Goal: Find specific page/section: Find specific page/section

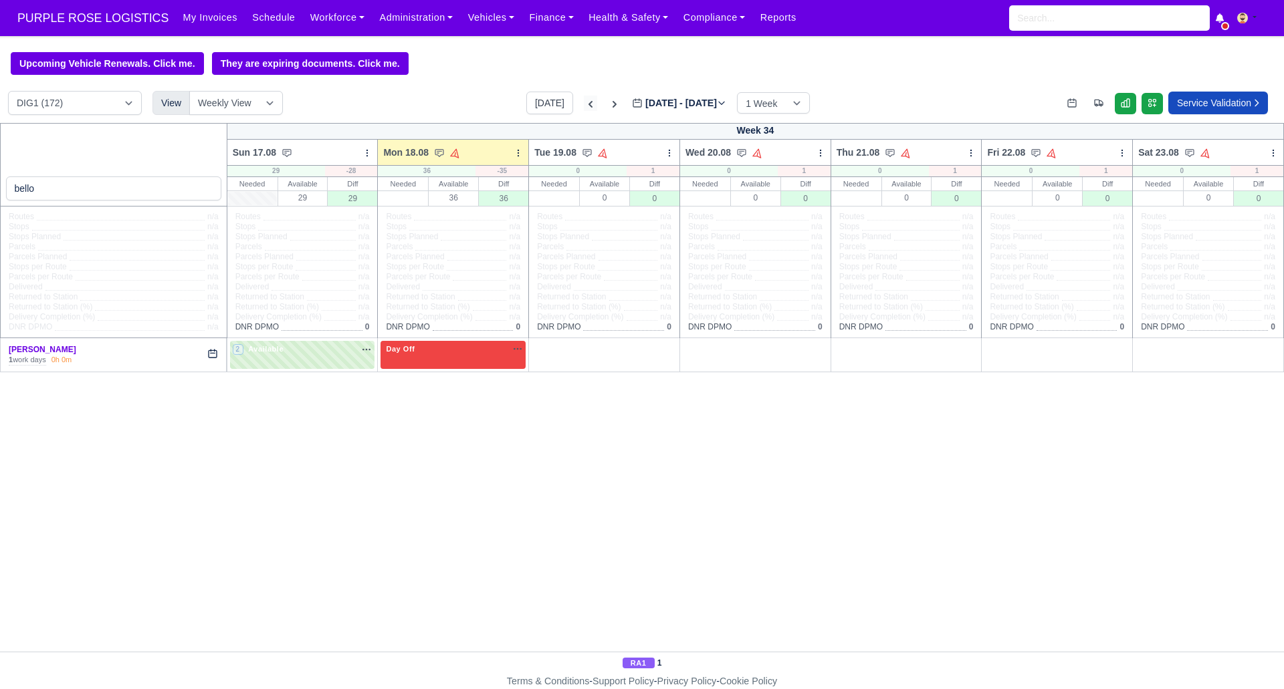
type input "bello"
click at [584, 99] on icon at bounding box center [590, 104] width 13 height 13
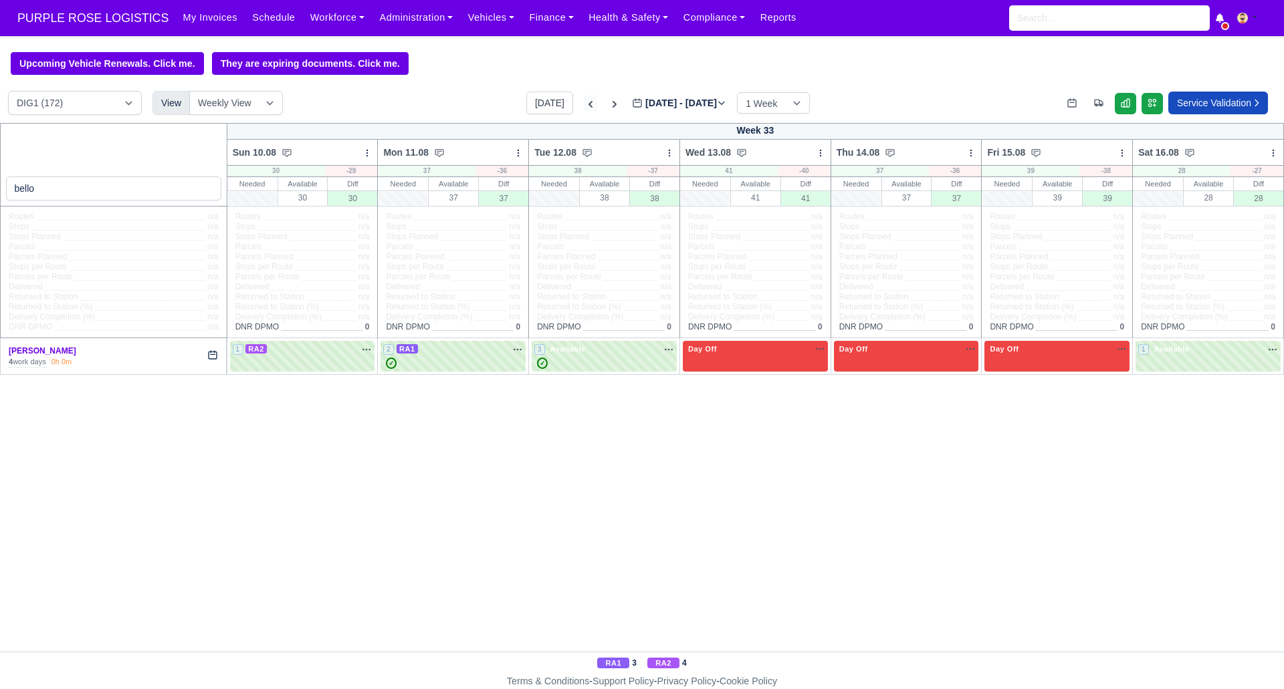
click at [584, 103] on icon at bounding box center [590, 104] width 13 height 13
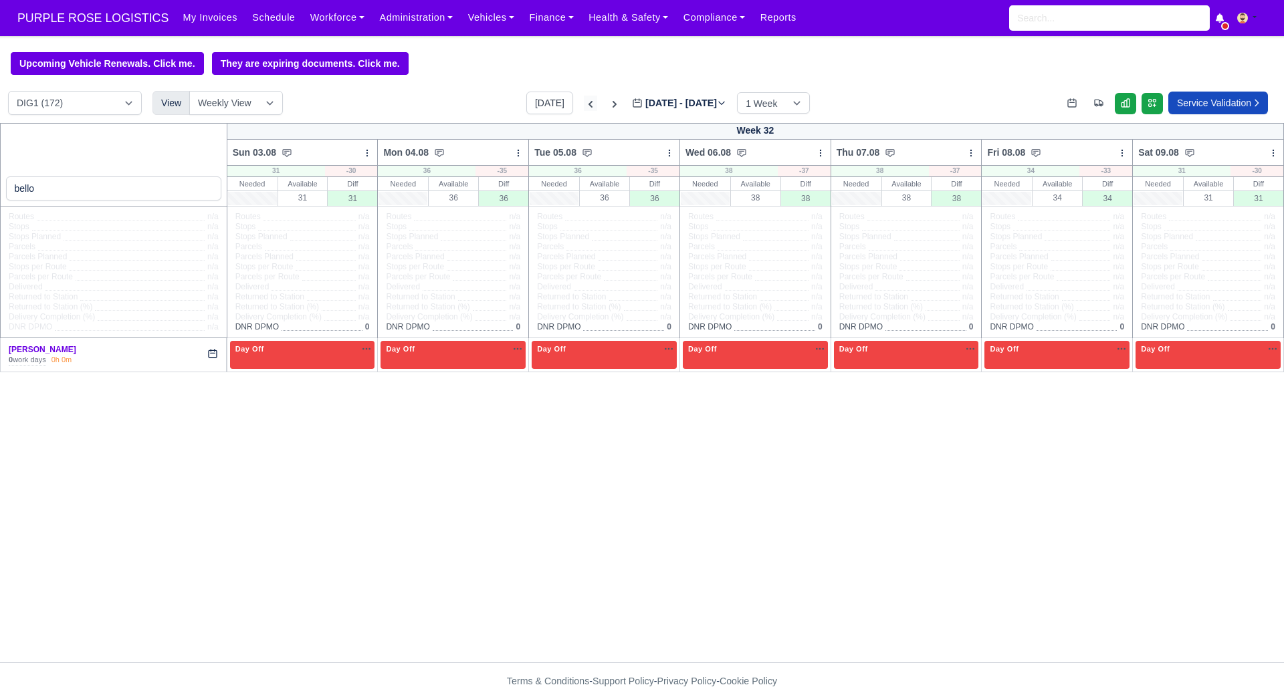
click at [584, 103] on icon at bounding box center [590, 104] width 13 height 13
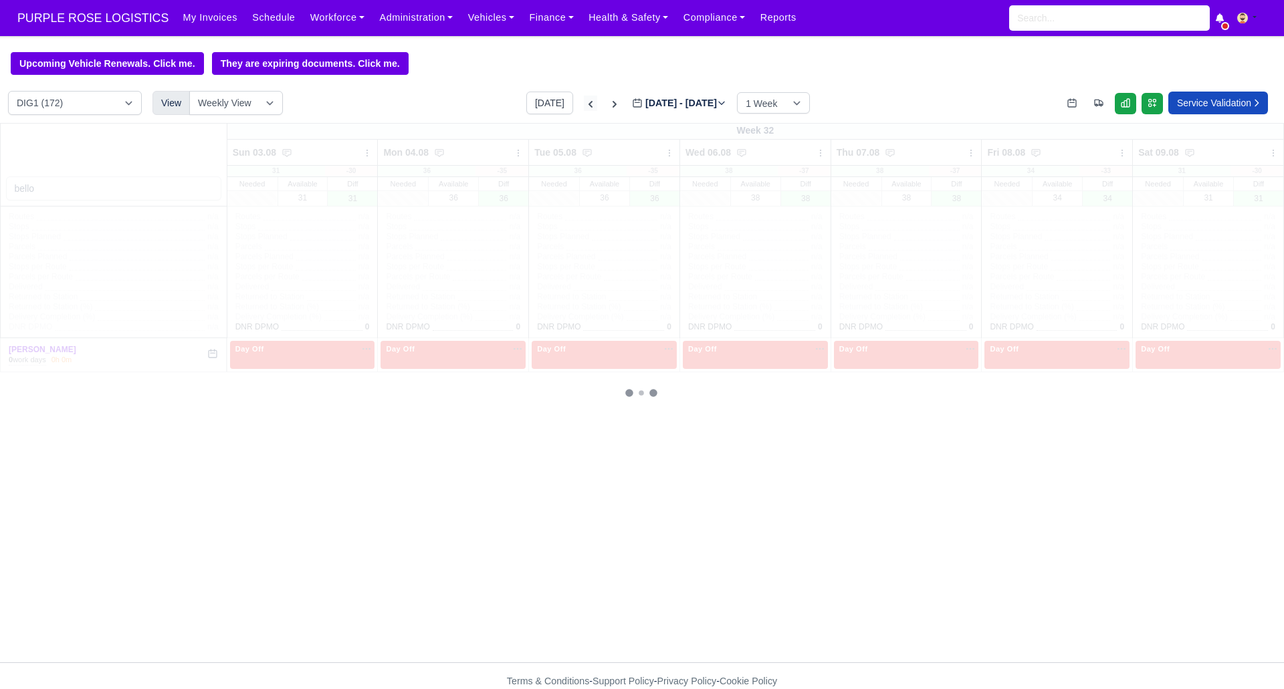
type input "[DATE]"
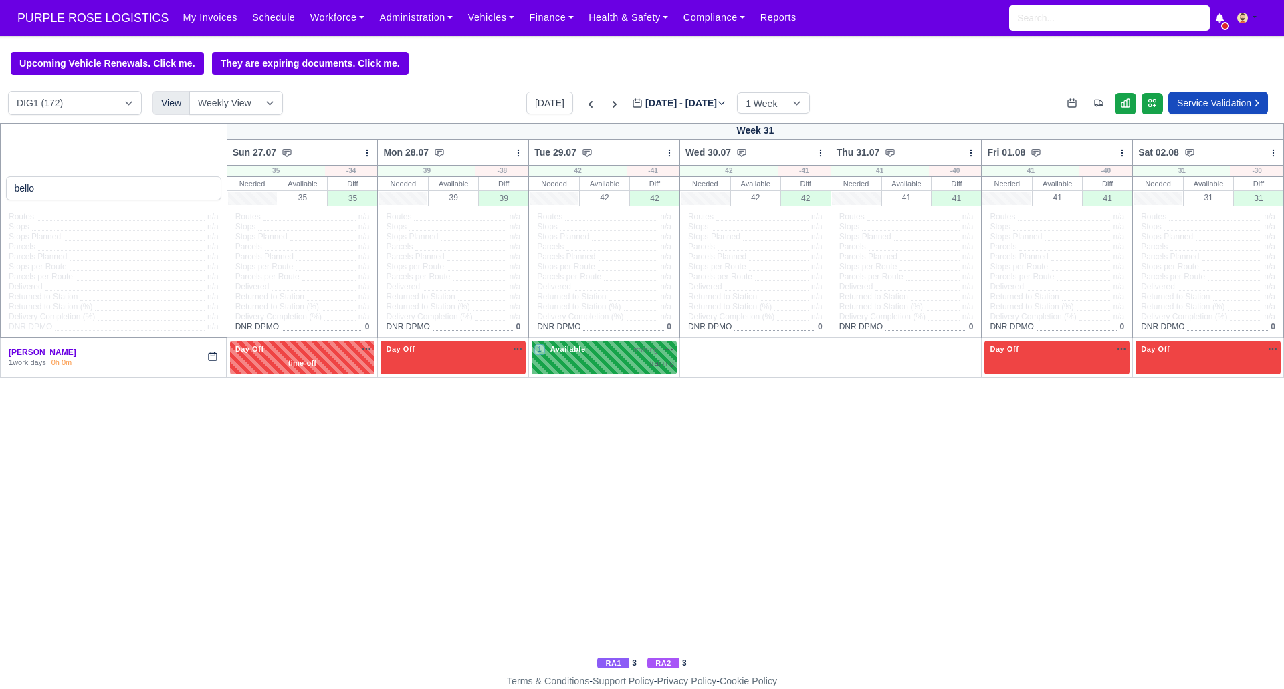
click at [614, 362] on div "training" at bounding box center [604, 363] width 140 height 11
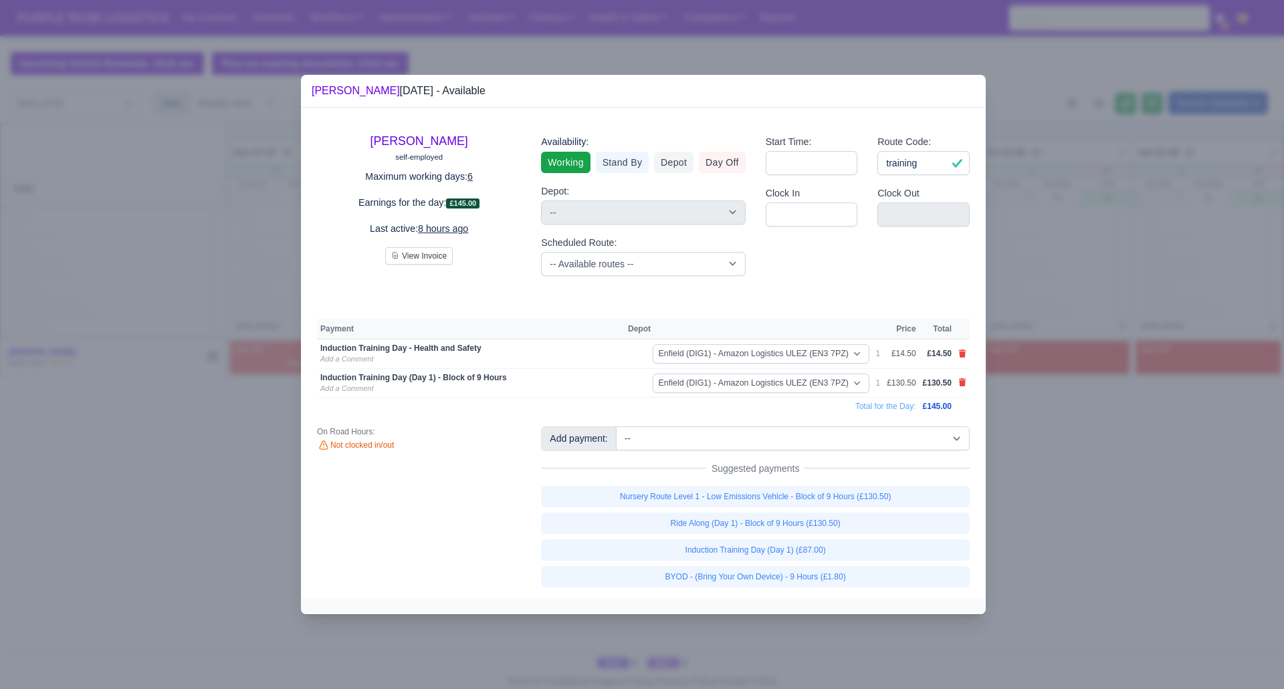
click at [1057, 483] on div at bounding box center [642, 344] width 1284 height 689
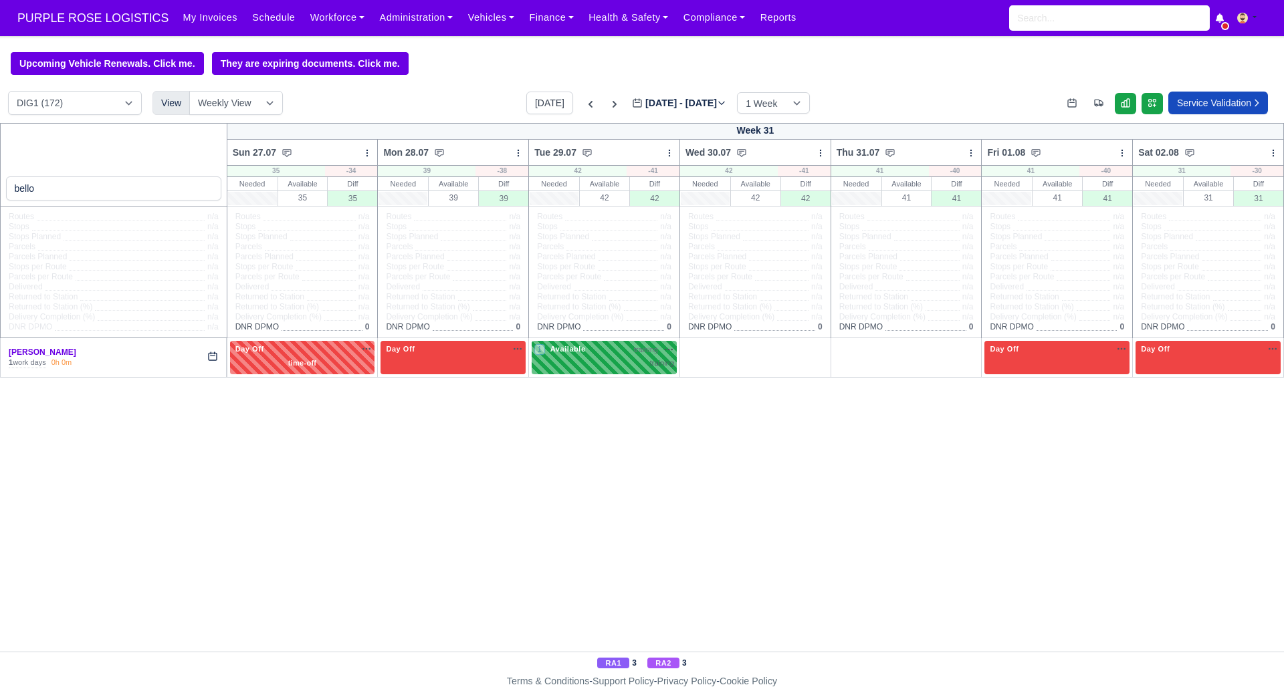
click at [619, 356] on div "1 Available training" at bounding box center [604, 356] width 140 height 25
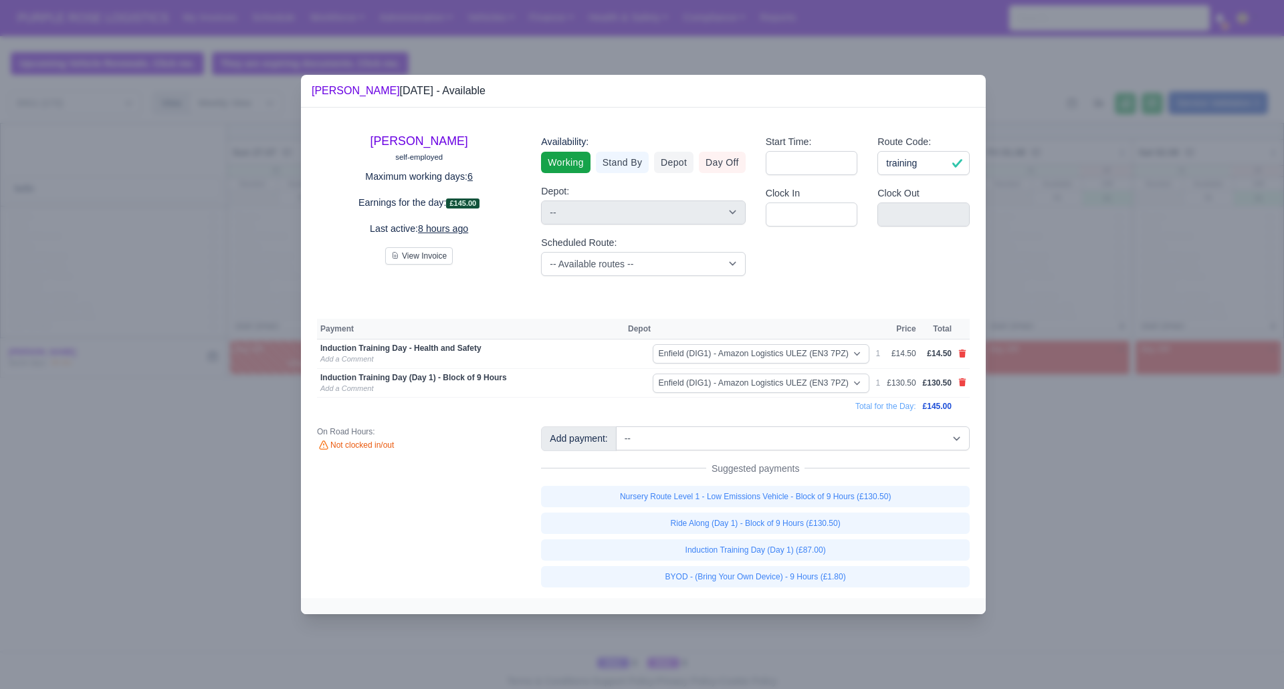
click at [1196, 449] on div at bounding box center [642, 344] width 1284 height 689
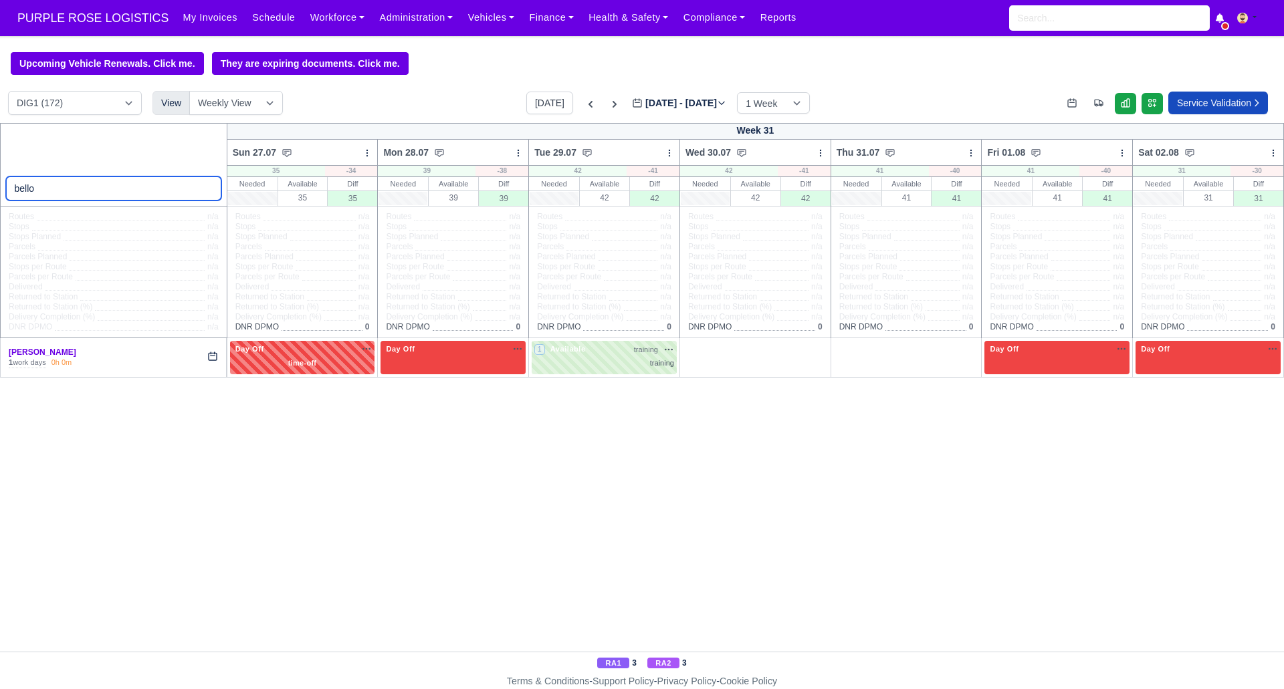
click at [61, 186] on input "bello" at bounding box center [113, 189] width 215 height 24
type input "b"
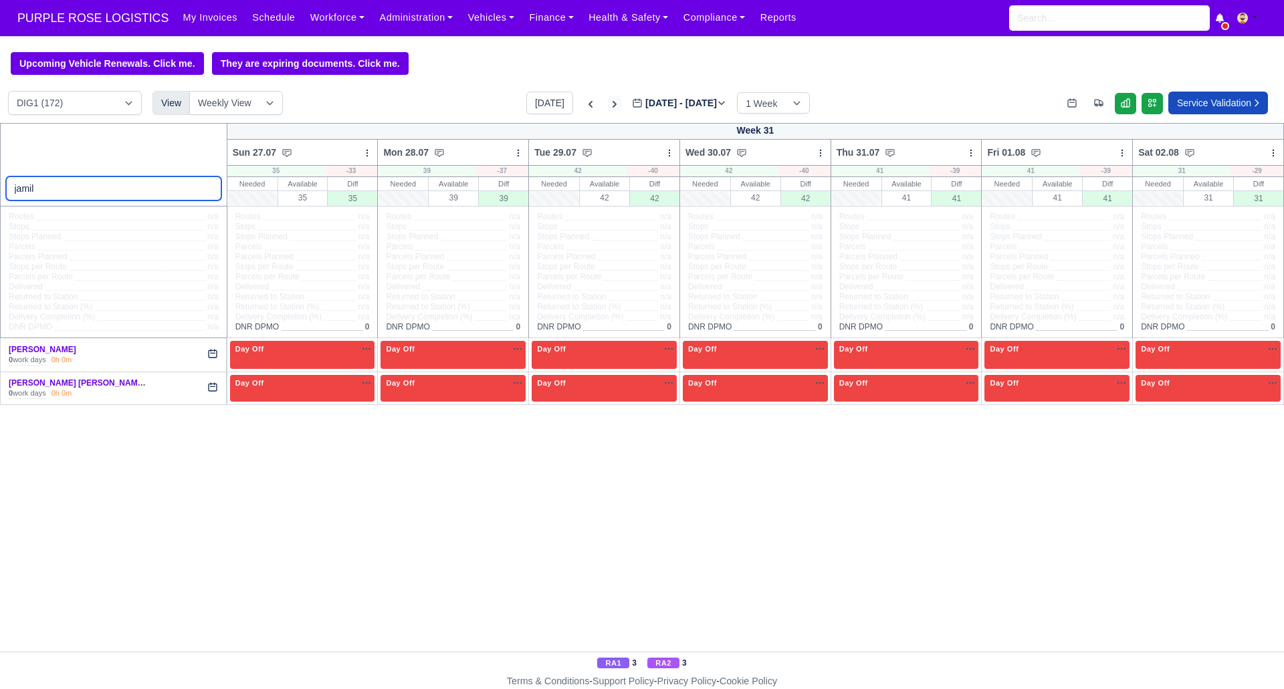
type input "jamil"
click at [608, 102] on icon at bounding box center [614, 104] width 13 height 13
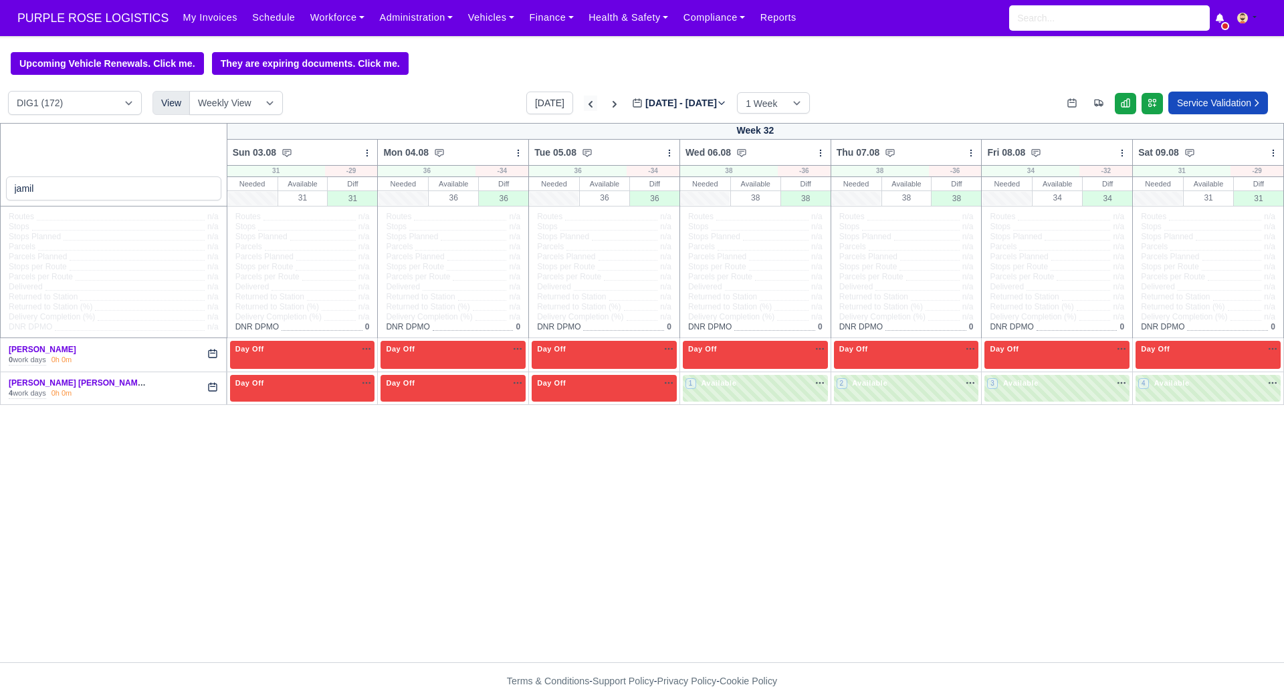
click at [588, 104] on icon at bounding box center [590, 104] width 4 height 7
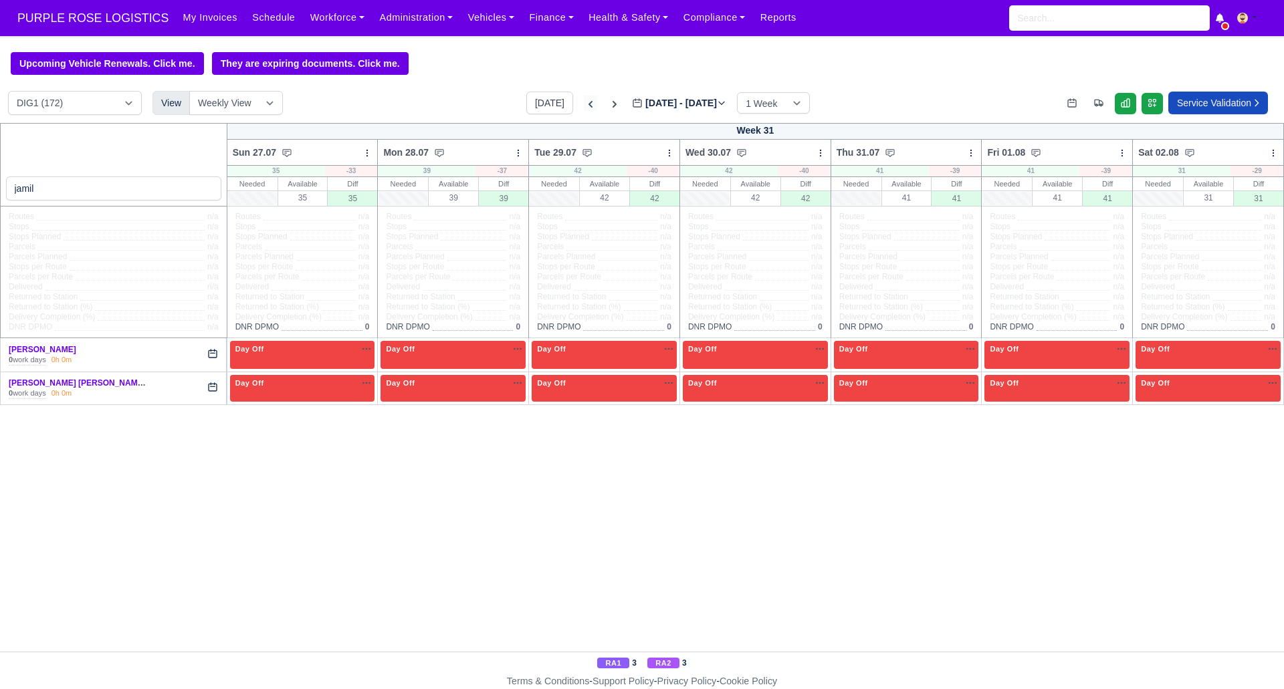
click at [584, 104] on icon at bounding box center [590, 104] width 13 height 13
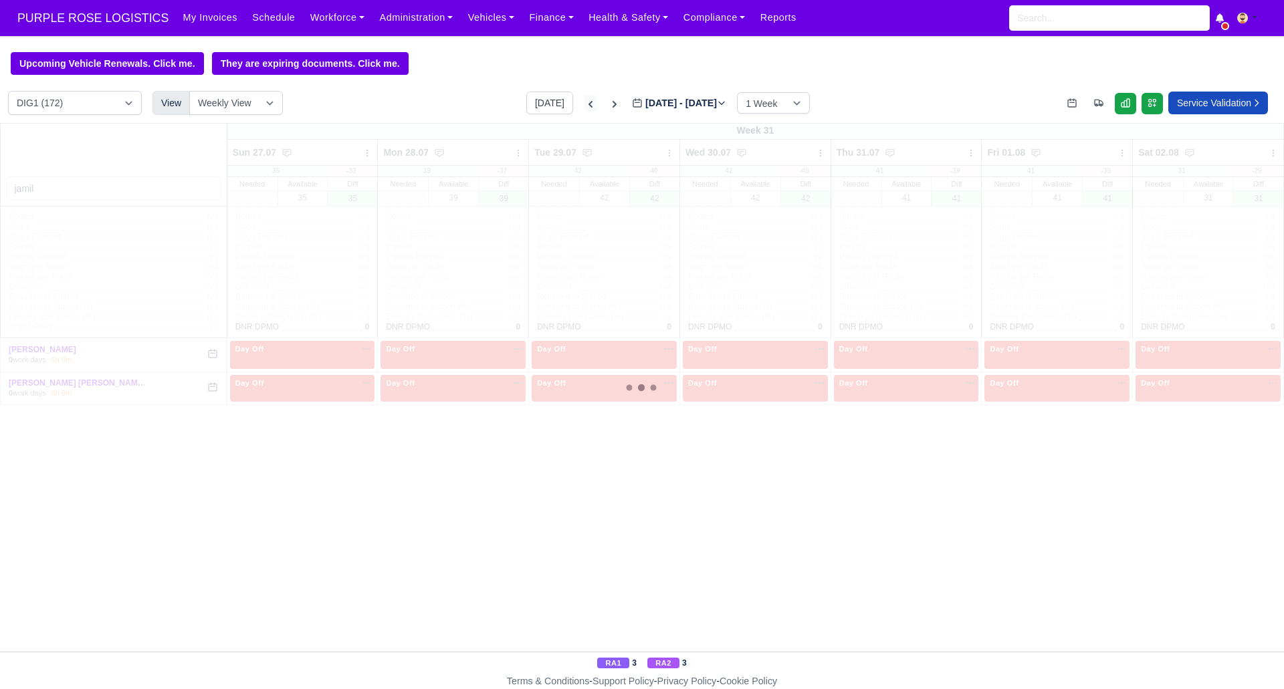
type input "[DATE]"
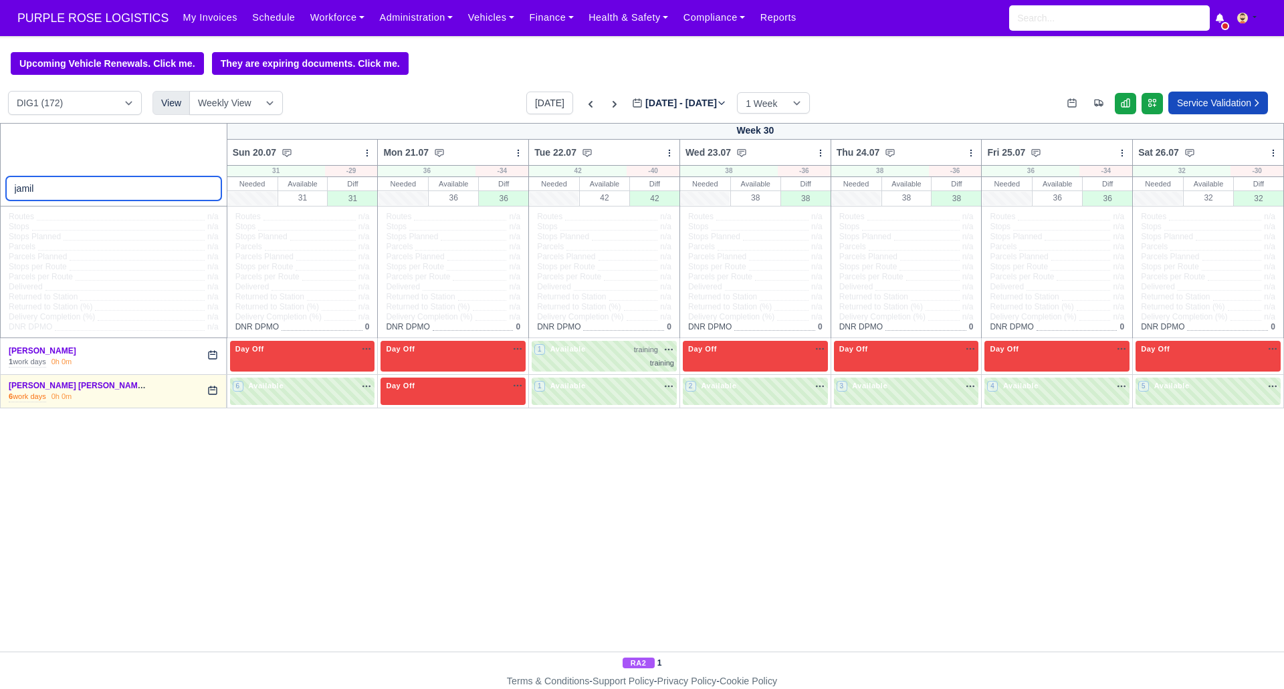
drag, startPoint x: 53, startPoint y: 189, endPoint x: 41, endPoint y: 192, distance: 12.5
click at [51, 189] on input "jamil" at bounding box center [113, 189] width 215 height 24
type input "j"
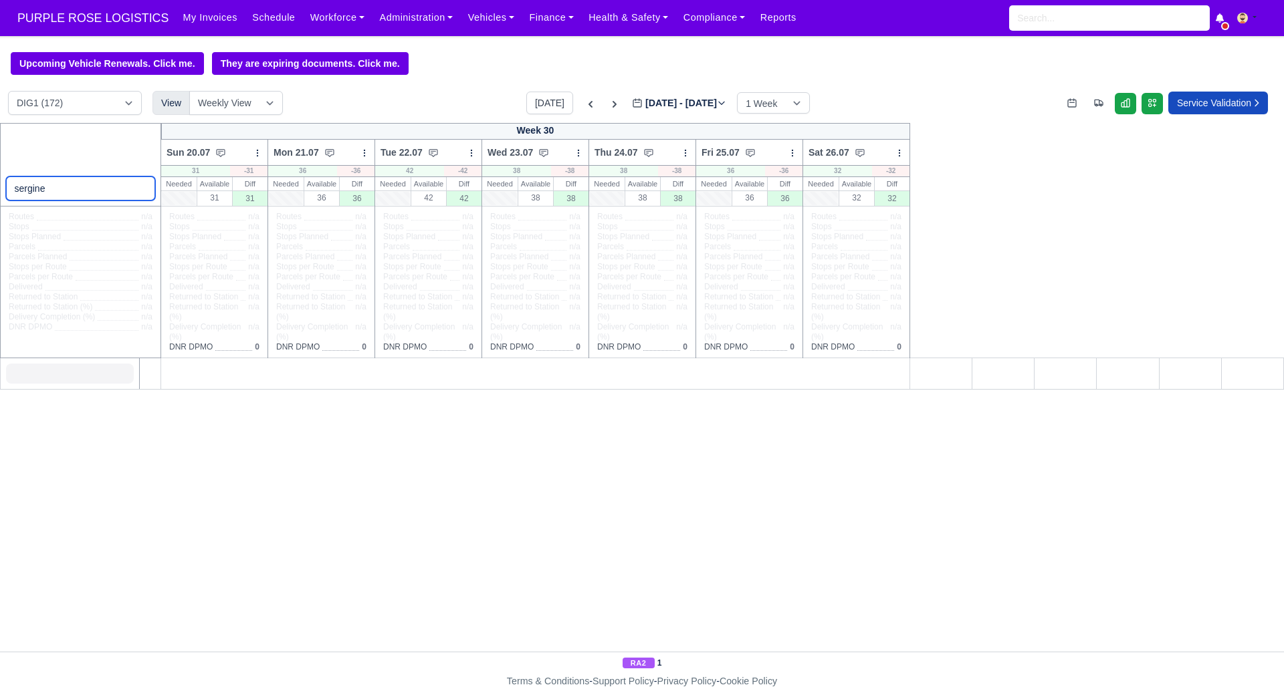
click at [92, 192] on input "sergine" at bounding box center [81, 189] width 150 height 24
click at [52, 185] on input "sergine" at bounding box center [81, 189] width 150 height 24
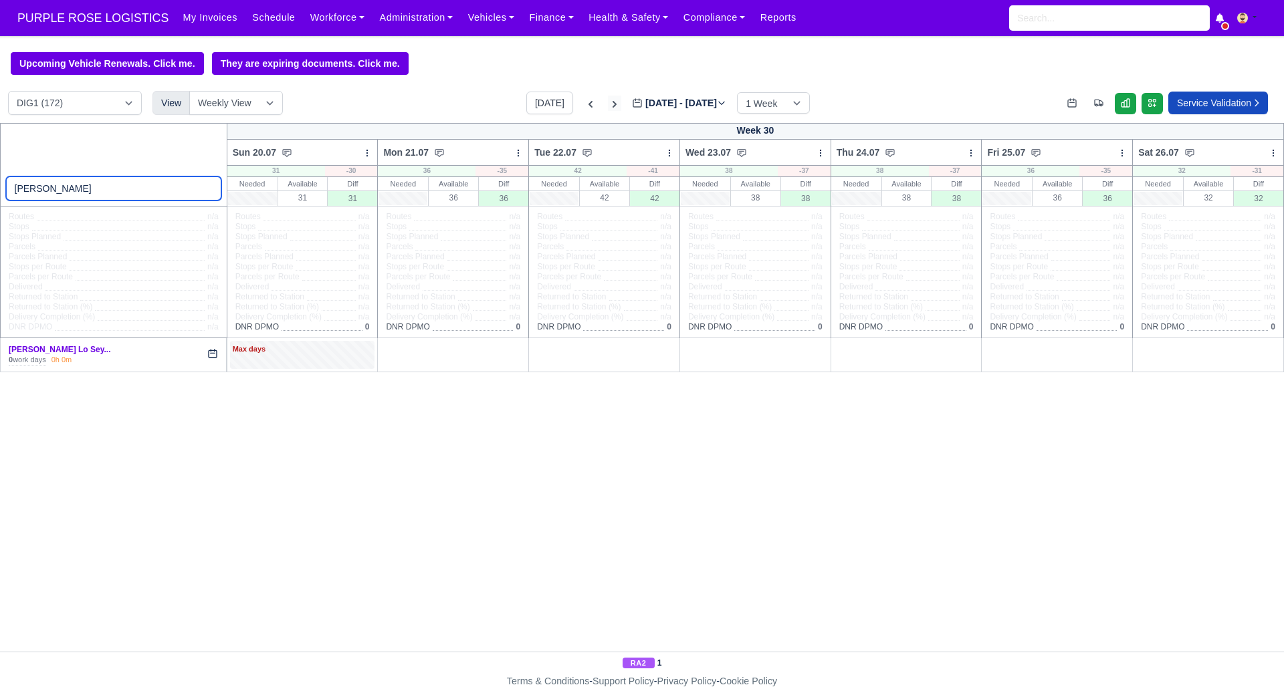
type input "[PERSON_NAME]"
click at [608, 105] on icon at bounding box center [614, 104] width 13 height 13
click at [608, 108] on icon at bounding box center [614, 104] width 13 height 13
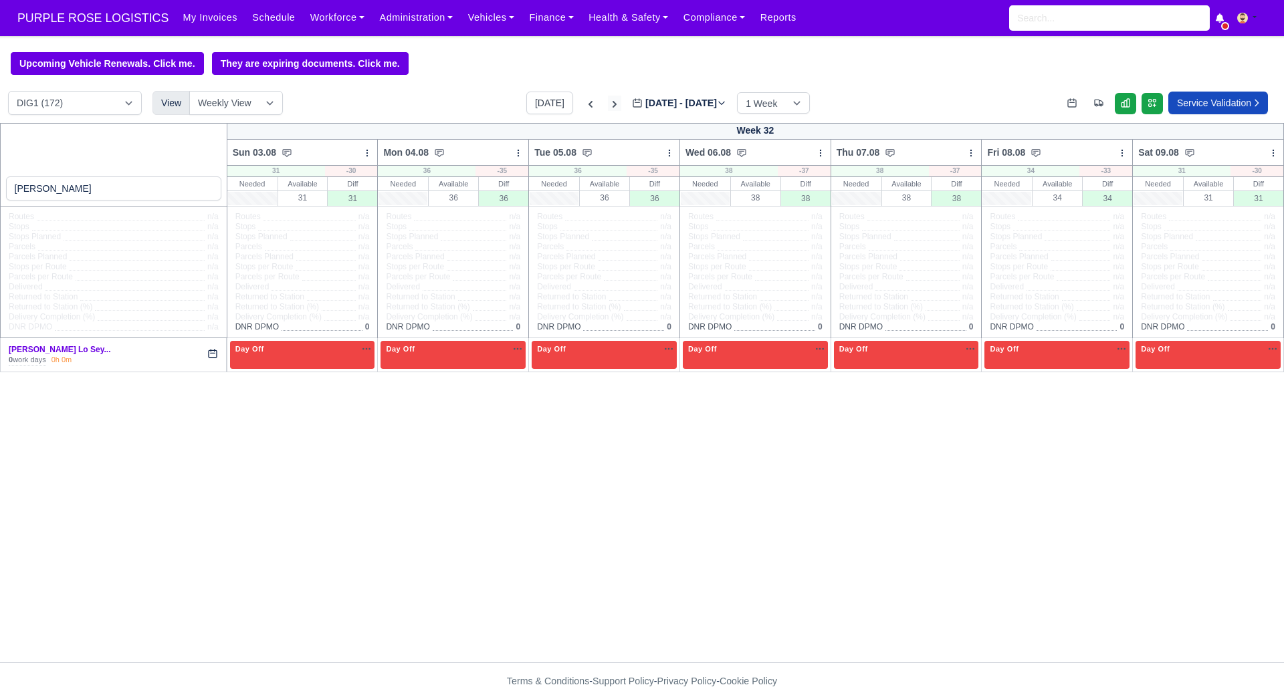
click at [612, 106] on icon at bounding box center [614, 104] width 4 height 7
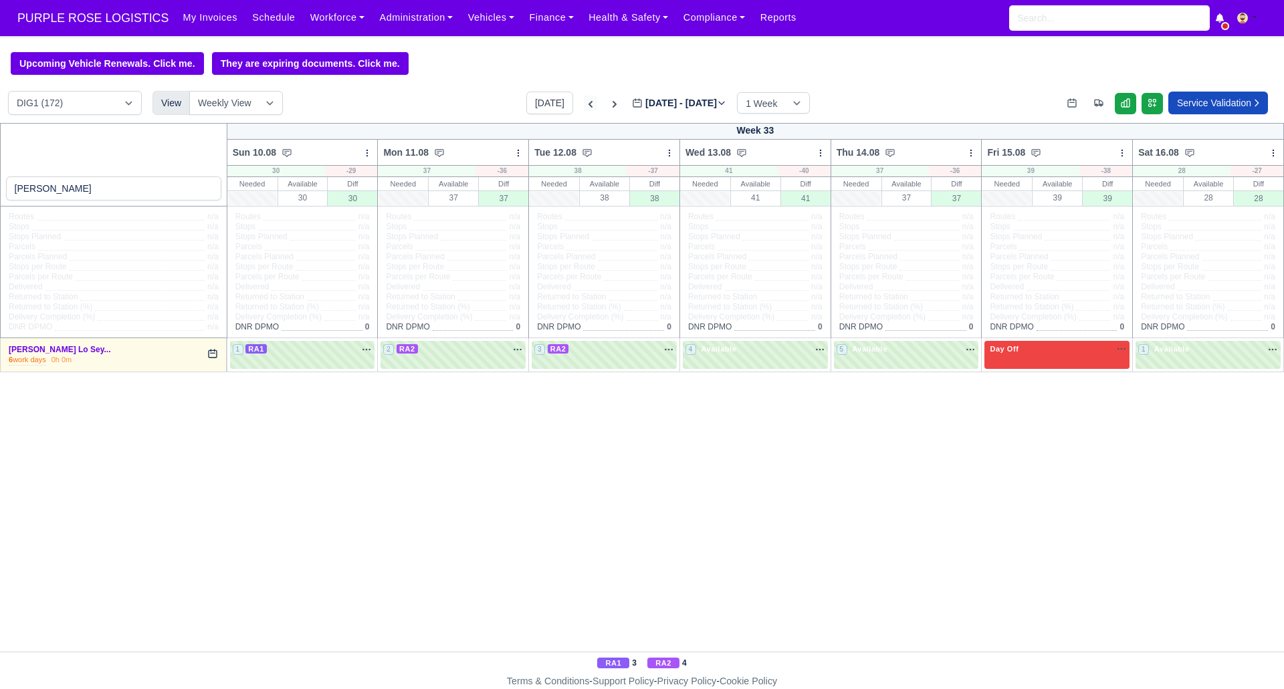
click at [584, 108] on icon at bounding box center [590, 104] width 13 height 13
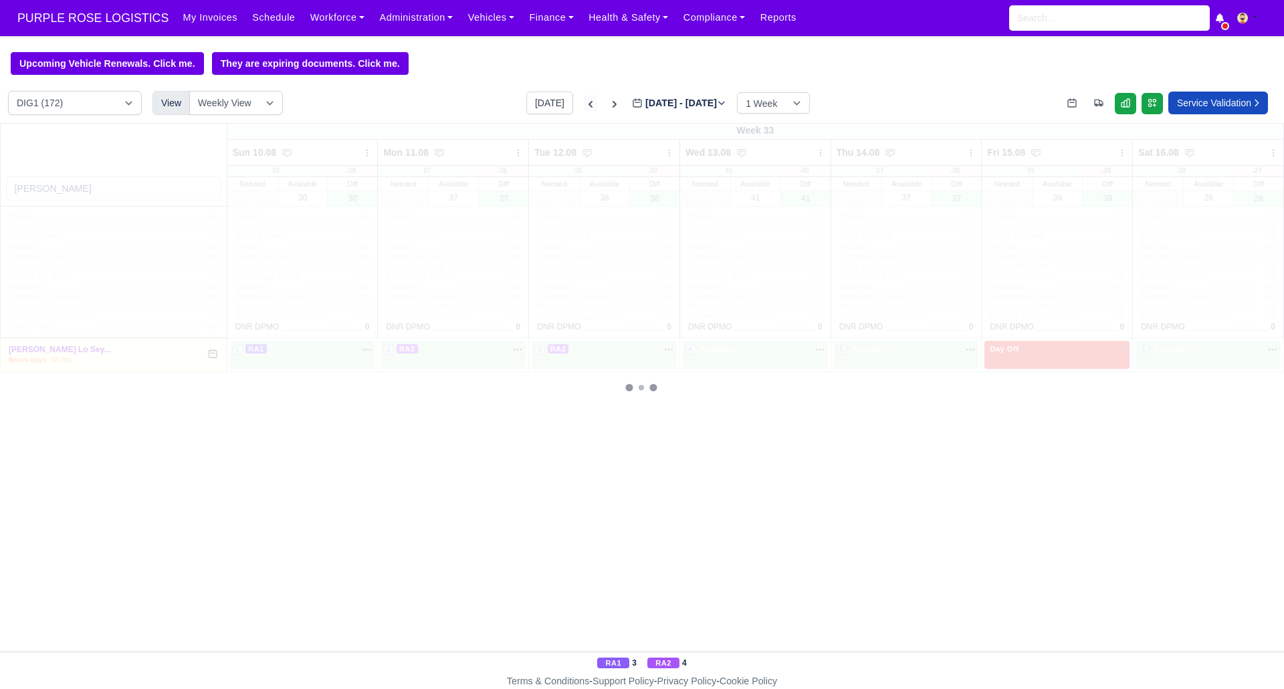
type input "[DATE]"
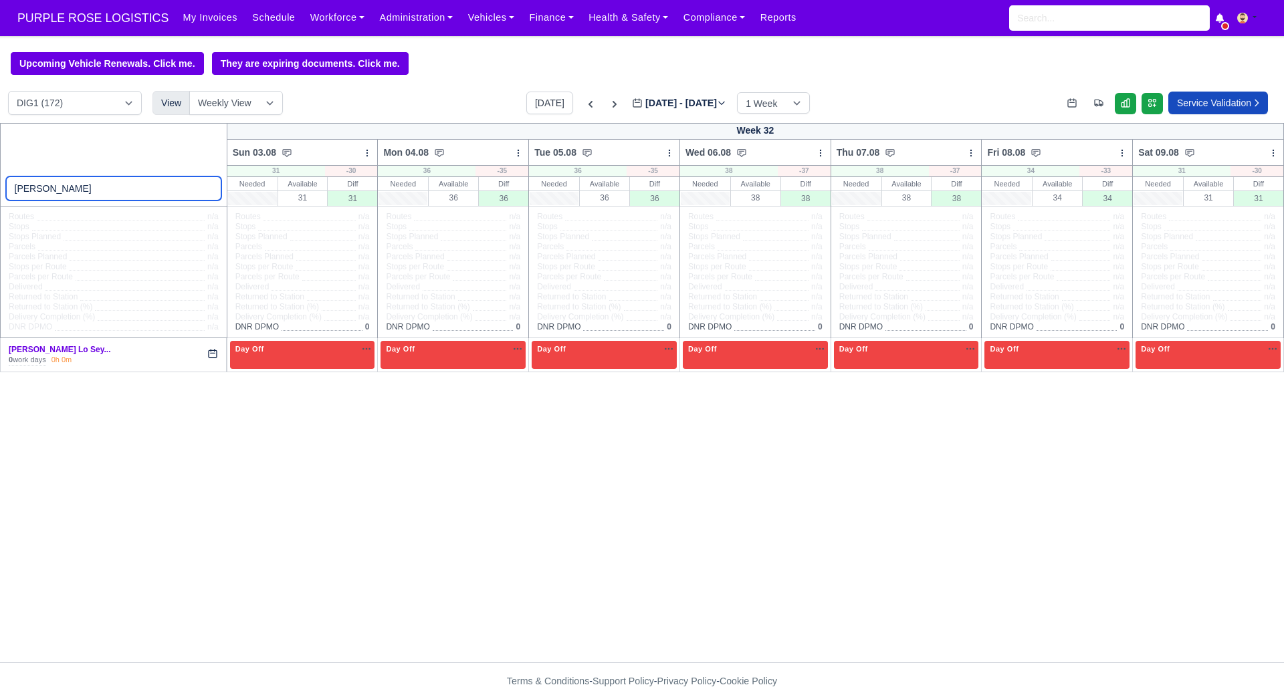
click at [55, 191] on input "[PERSON_NAME]" at bounding box center [113, 189] width 215 height 24
type input "s"
